Goal: Find specific page/section: Find specific page/section

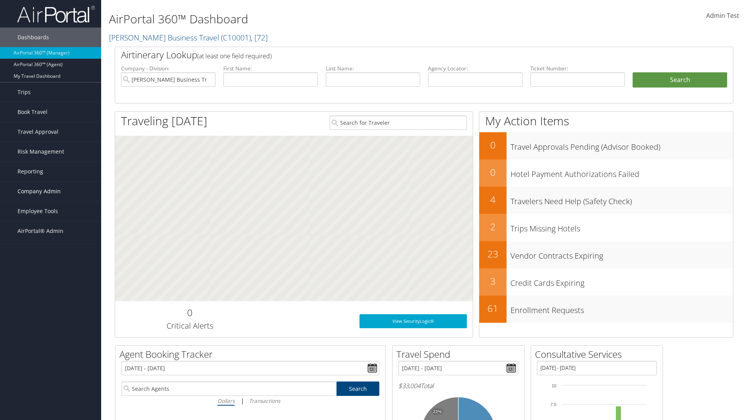
click at [51, 191] on span "Company Admin" at bounding box center [39, 191] width 43 height 19
click at [0, 0] on link "People" at bounding box center [0, 0] width 0 height 0
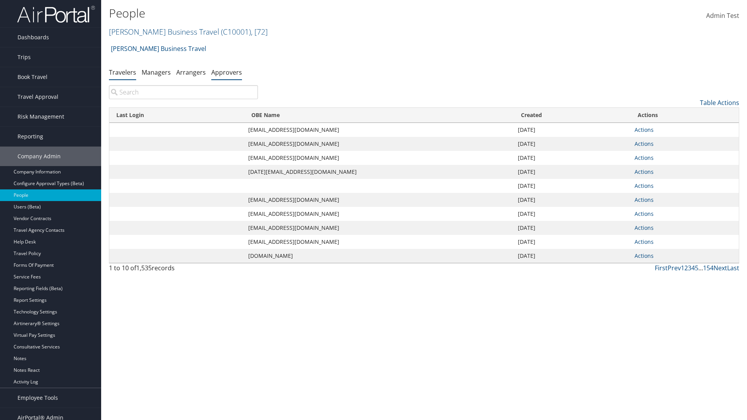
click at [226, 72] on link "Approvers" at bounding box center [226, 72] width 31 height 9
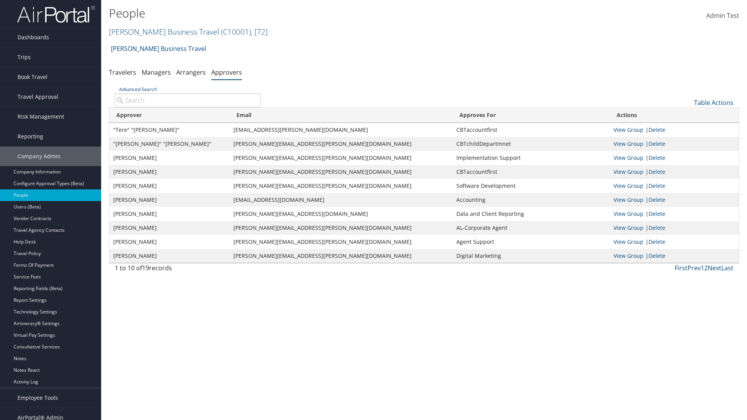
click at [187, 100] on input "Advanced Search" at bounding box center [188, 100] width 146 height 14
type input ""Tere" "Collazo""
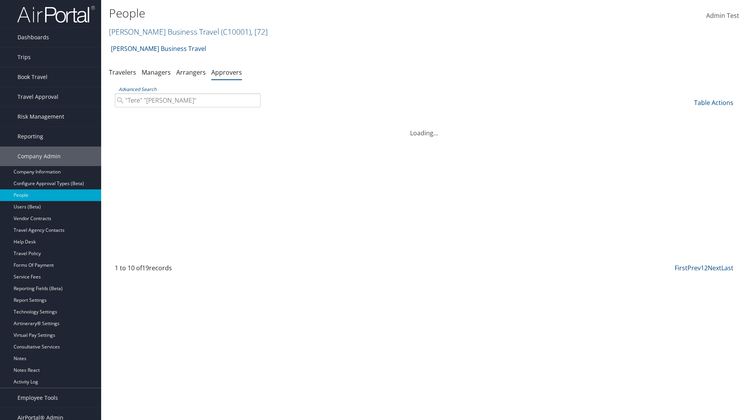
click at [187, 100] on input ""Tere" "Collazo"" at bounding box center [188, 100] width 146 height 14
type input "Non-existing Name"
